Goal: Check status: Check status

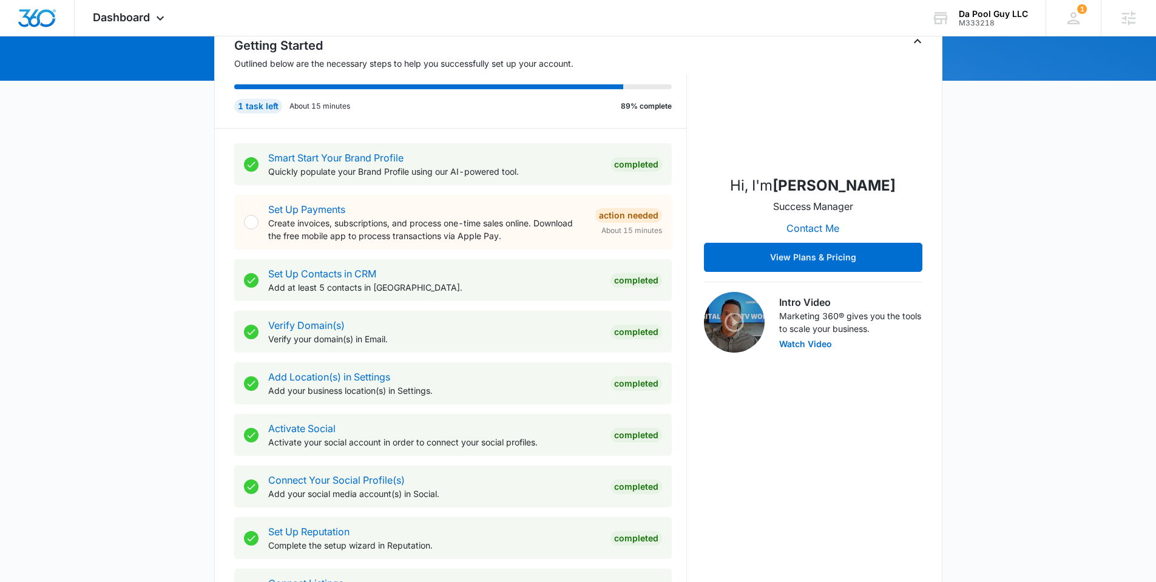
scroll to position [400, 0]
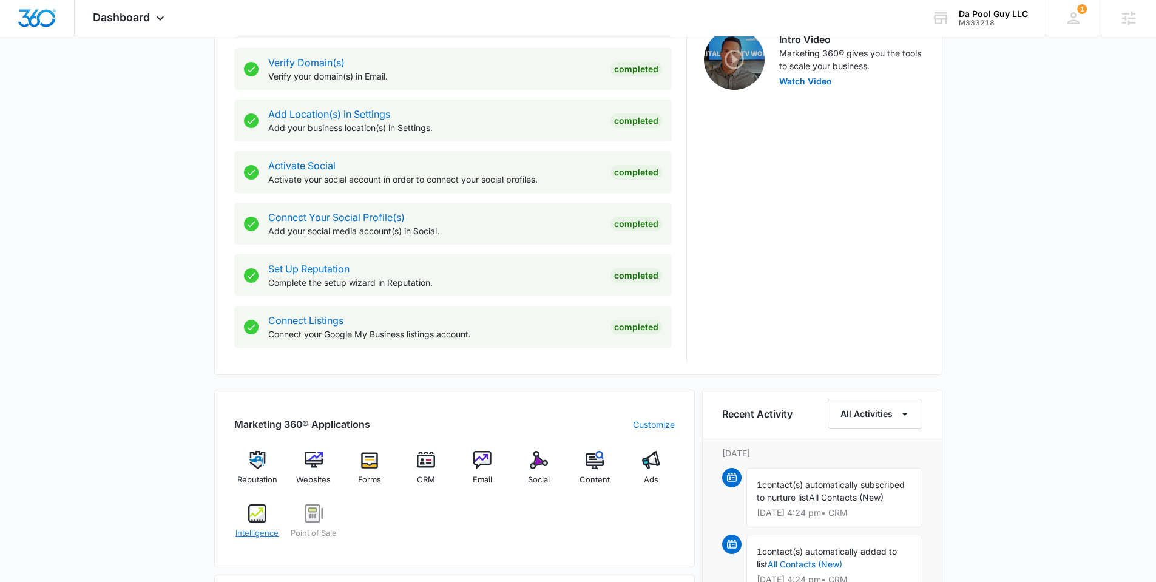
click at [269, 523] on div "Intelligence" at bounding box center [257, 526] width 47 height 44
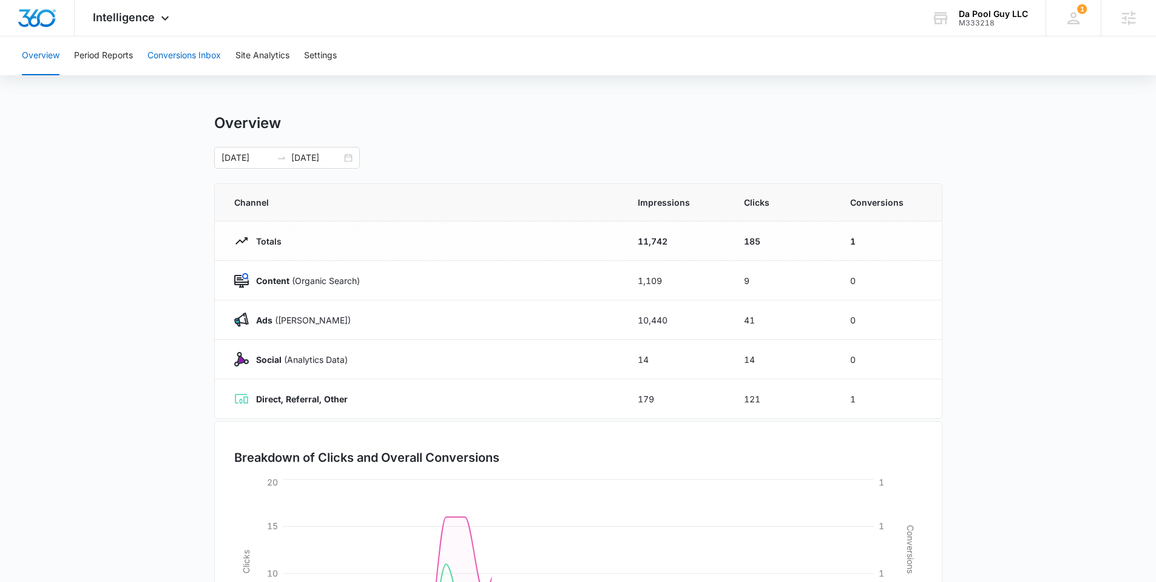
click at [167, 52] on button "Conversions Inbox" at bounding box center [183, 55] width 73 height 39
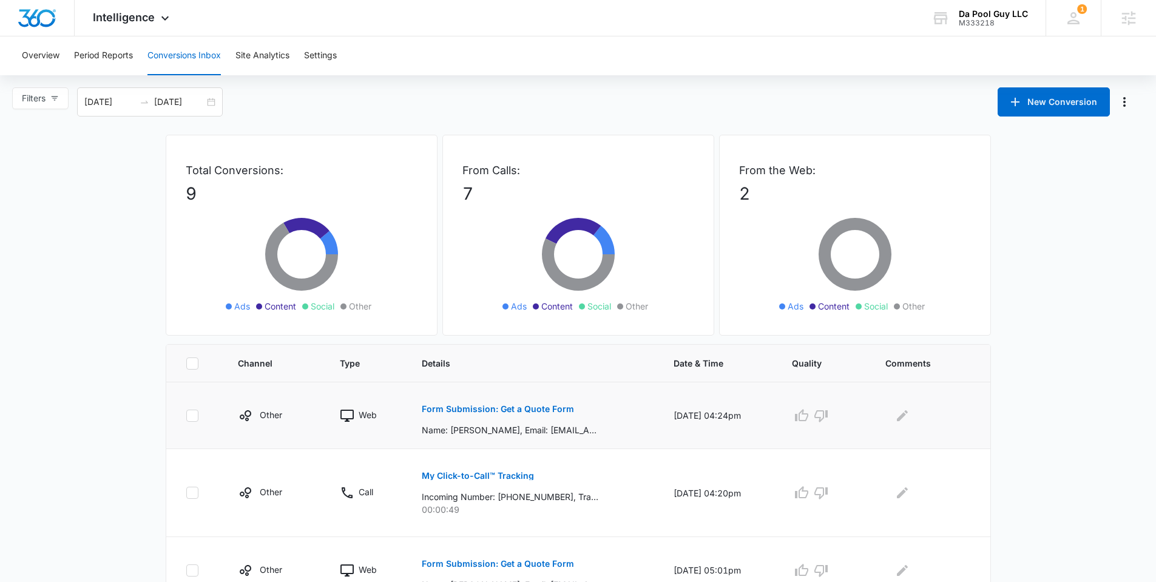
click at [481, 402] on button "Form Submission: Get a Quote Form" at bounding box center [498, 408] width 152 height 29
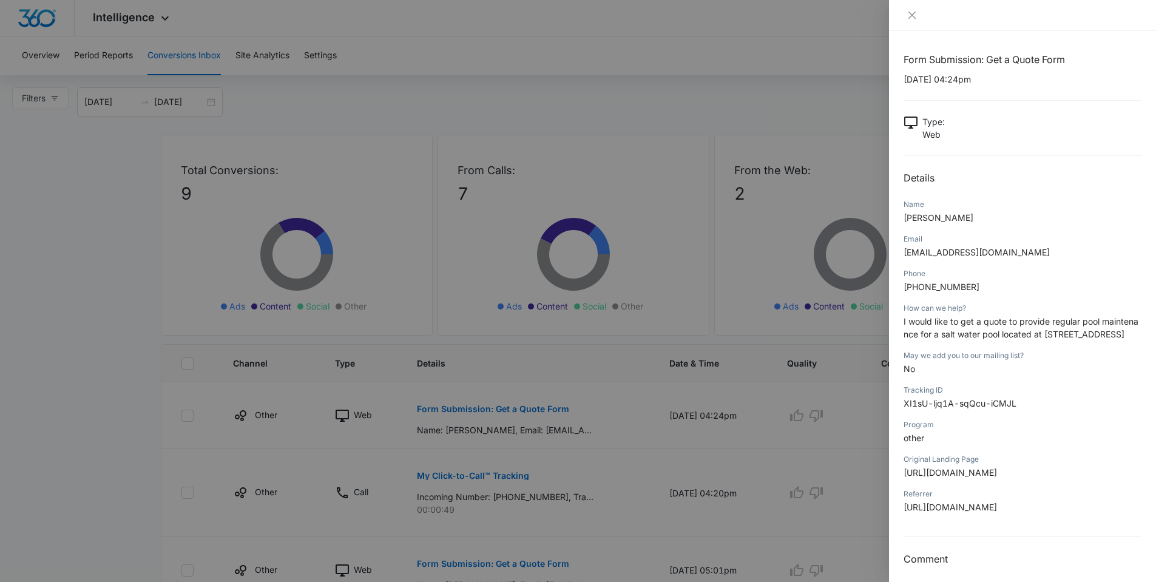
click at [252, 400] on div at bounding box center [578, 291] width 1156 height 582
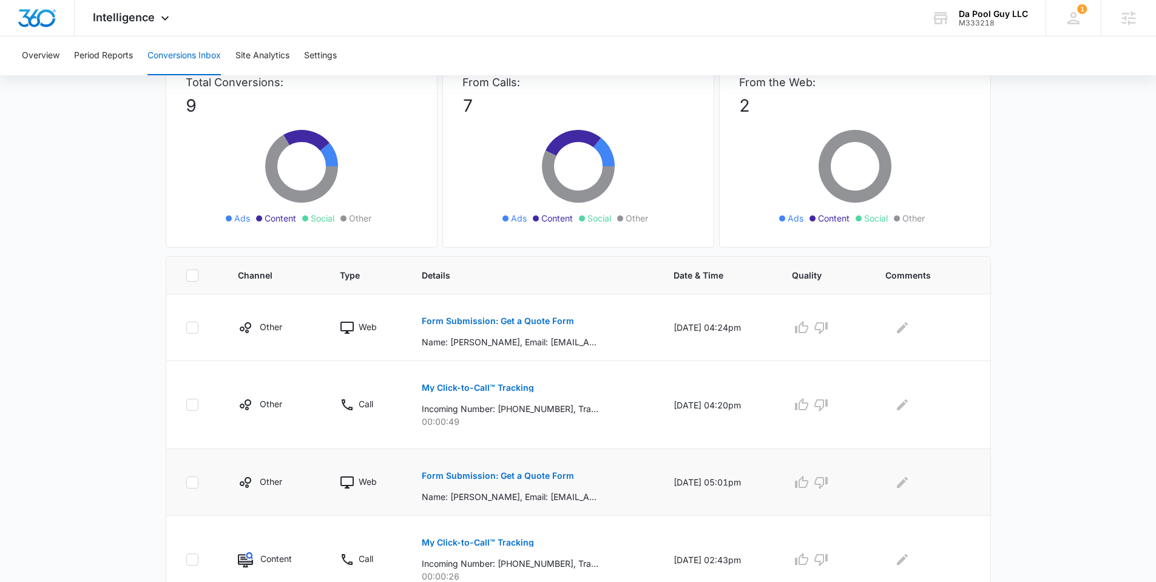
scroll to position [99, 0]
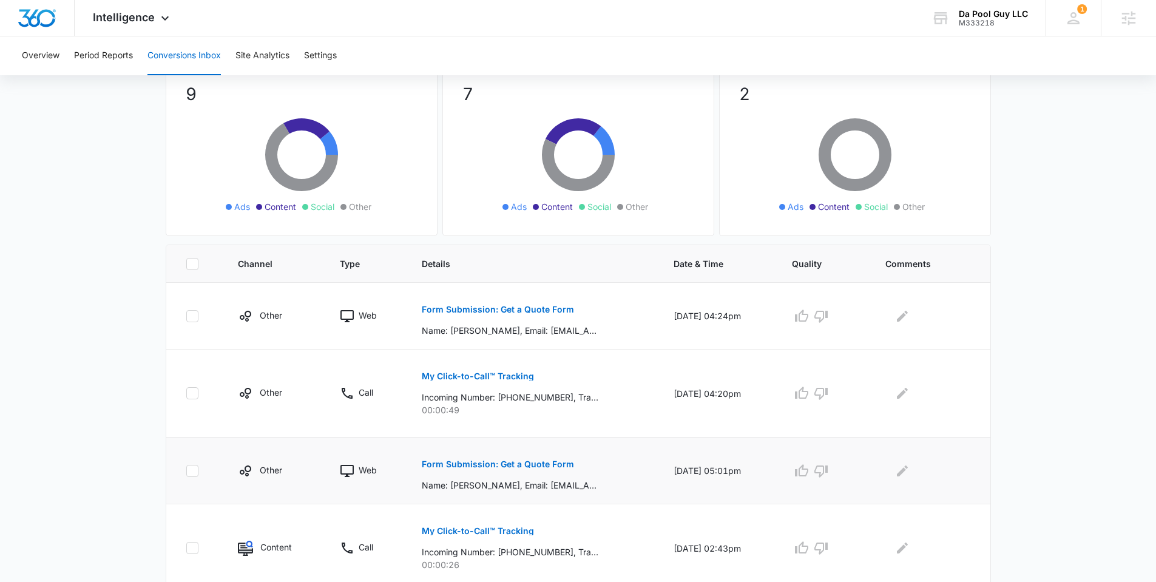
click at [444, 463] on p "Form Submission: Get a Quote Form" at bounding box center [498, 464] width 152 height 8
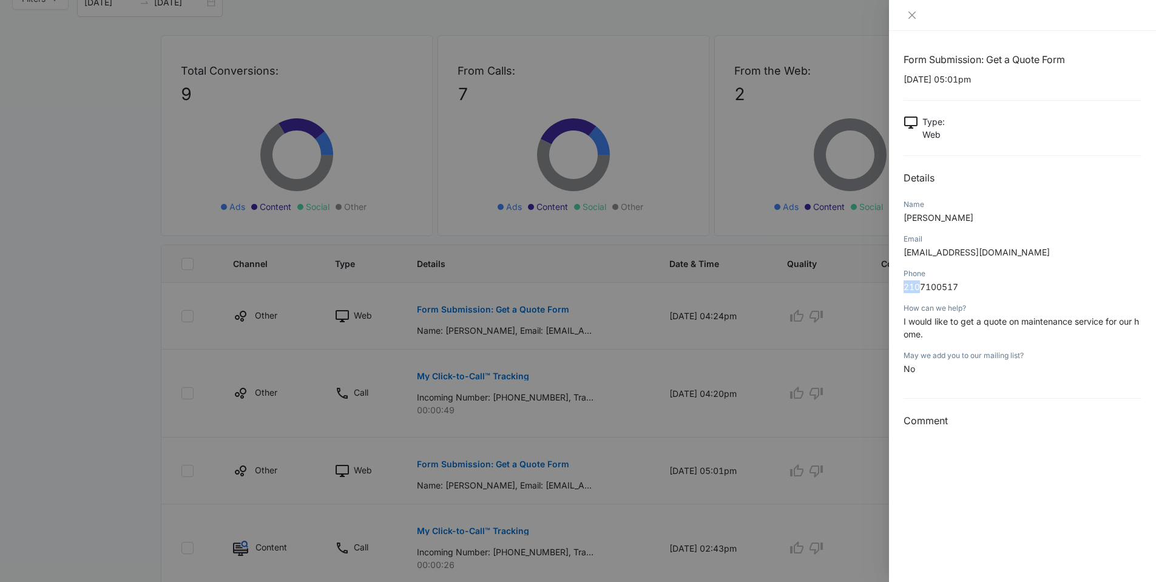
drag, startPoint x: 903, startPoint y: 287, endPoint x: 920, endPoint y: 287, distance: 16.4
click at [920, 287] on span "2107100517" at bounding box center [930, 286] width 55 height 10
copy span "210"
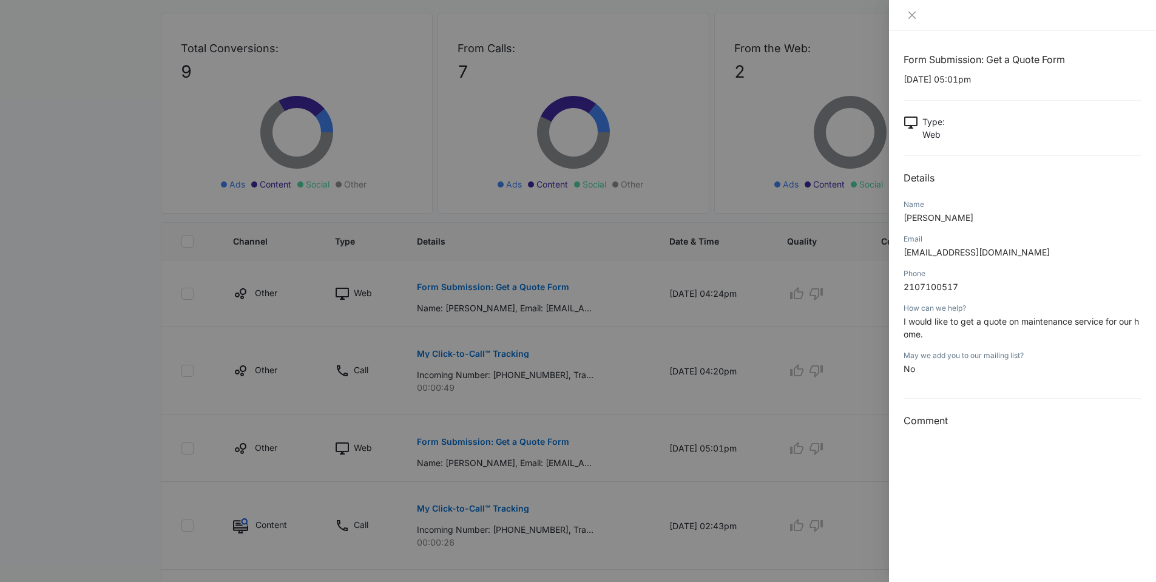
click at [111, 452] on div at bounding box center [578, 291] width 1156 height 582
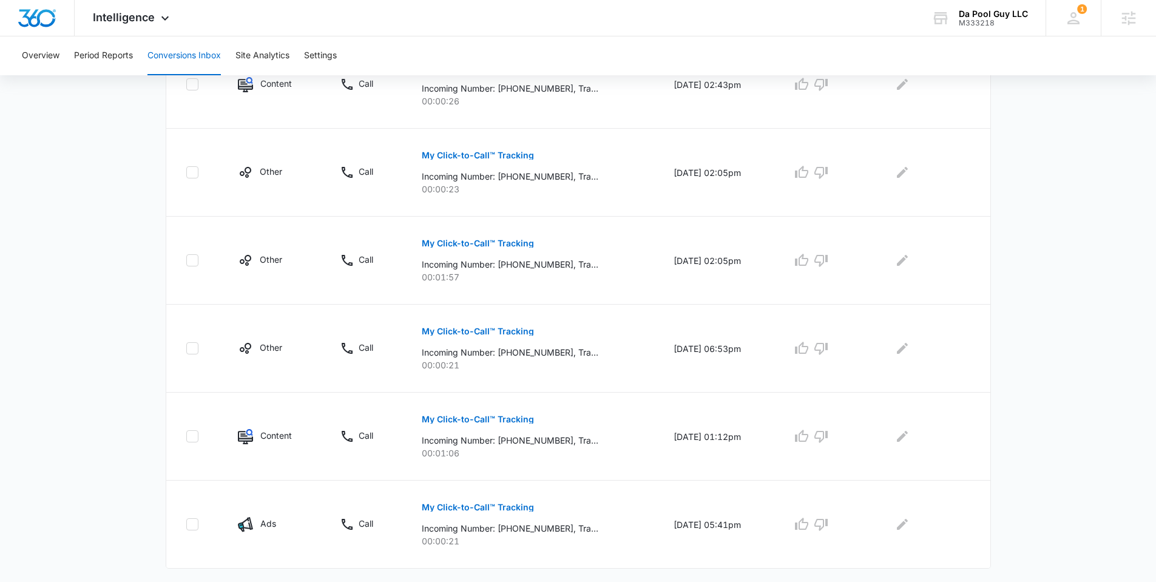
scroll to position [577, 0]
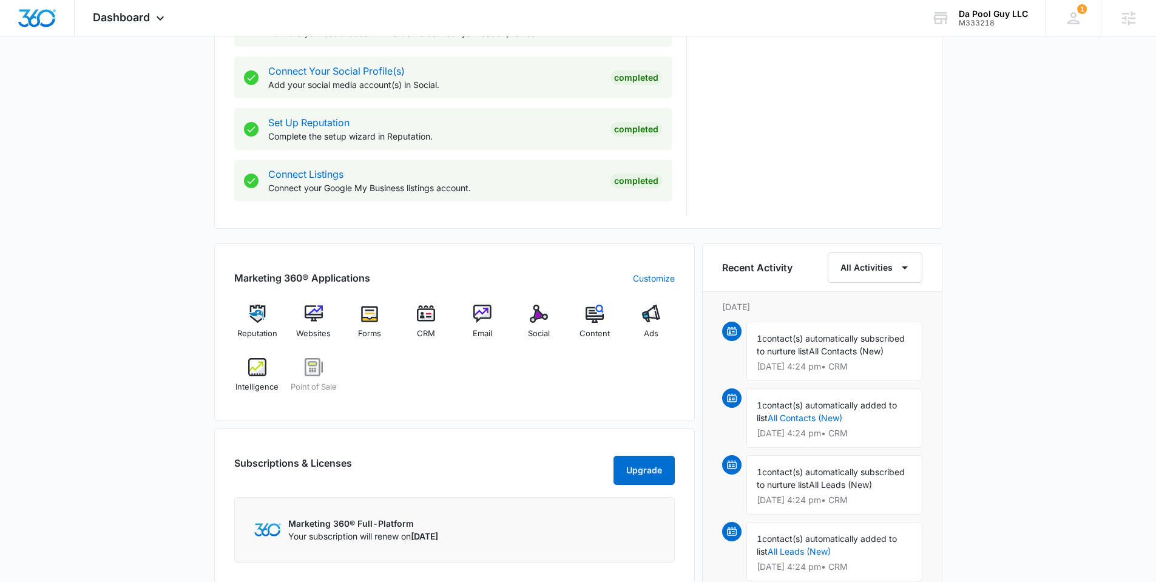
scroll to position [779, 0]
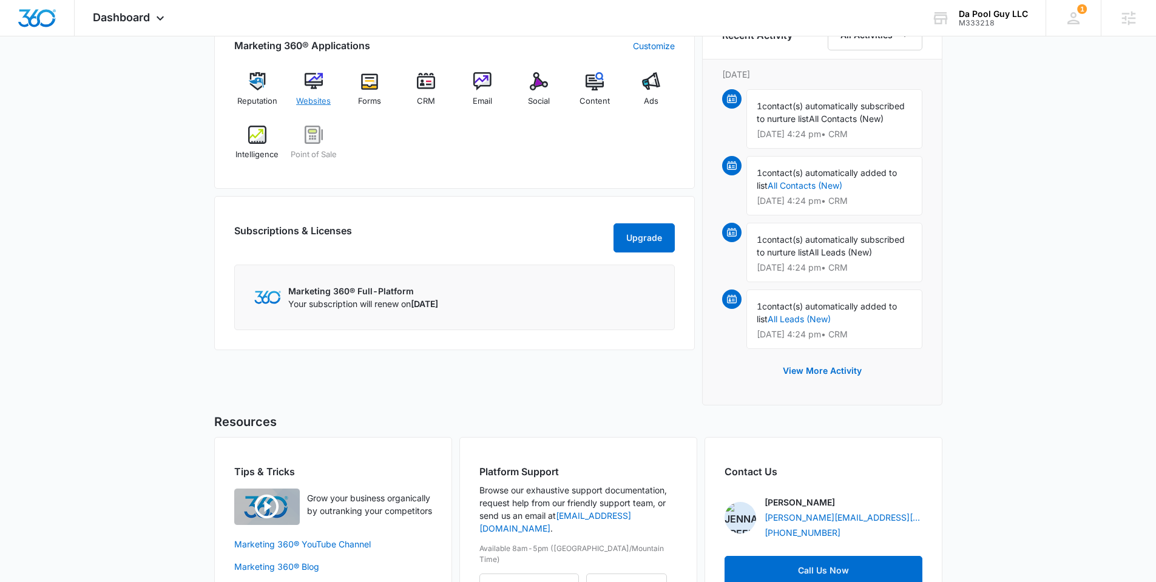
click at [314, 84] on img at bounding box center [313, 81] width 18 height 18
